Goal: Task Accomplishment & Management: Manage account settings

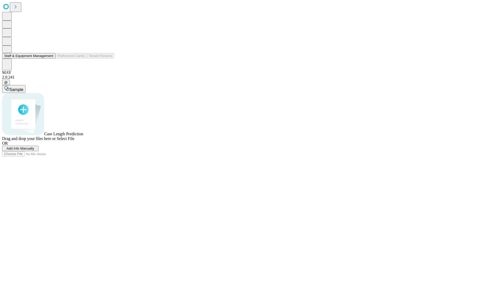
click at [50, 59] on button "Staff & Equipment Management" at bounding box center [28, 55] width 53 height 5
